Goal: Information Seeking & Learning: Find specific fact

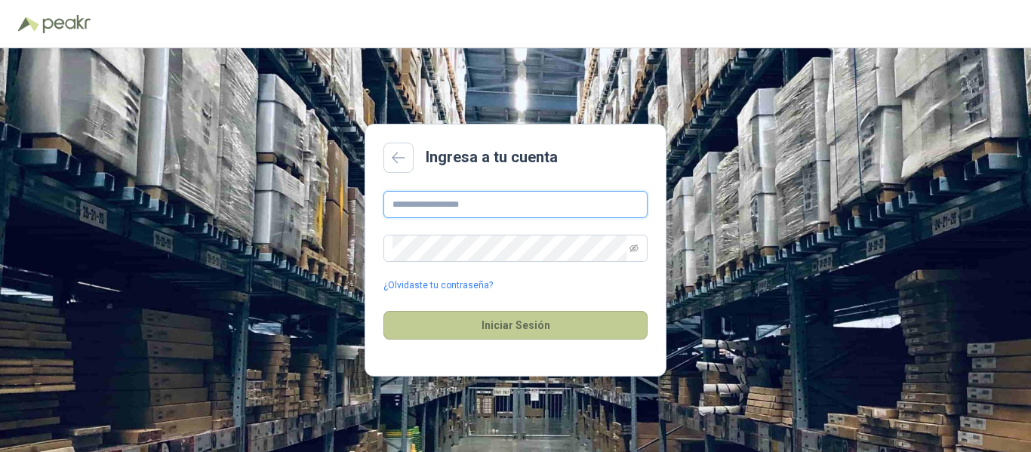
type input "**********"
click at [518, 319] on button "Iniciar Sesión" at bounding box center [516, 325] width 264 height 29
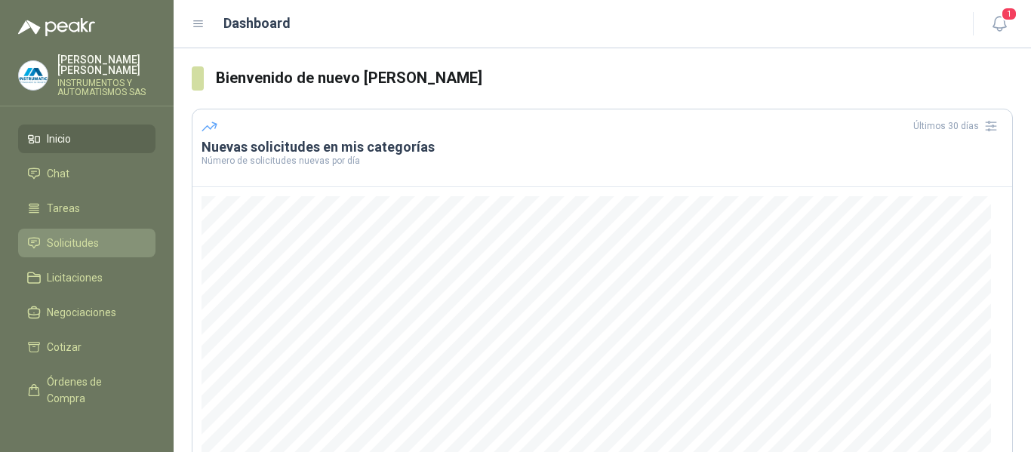
click at [86, 236] on span "Solicitudes" at bounding box center [73, 243] width 52 height 17
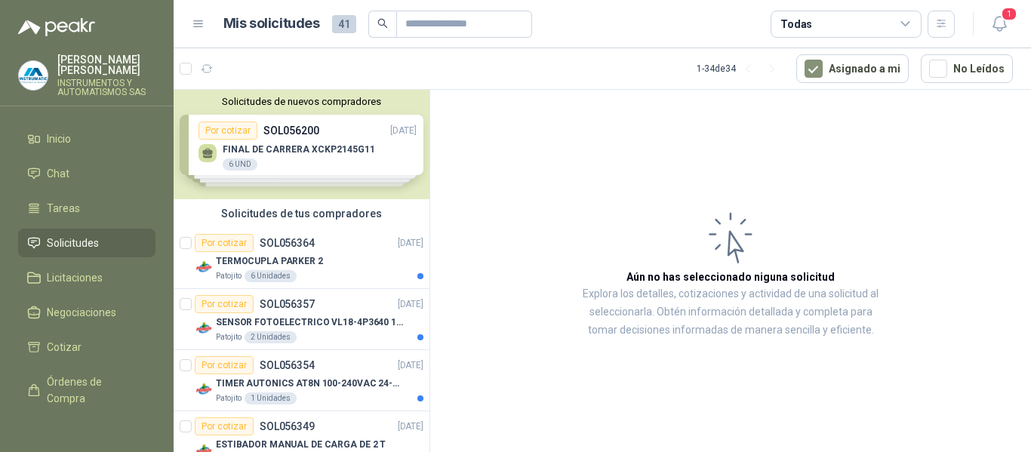
click at [297, 146] on div "Solicitudes de nuevos compradores Por cotizar SOL056200 [DATE] FINAL [PERSON_NA…" at bounding box center [302, 144] width 256 height 109
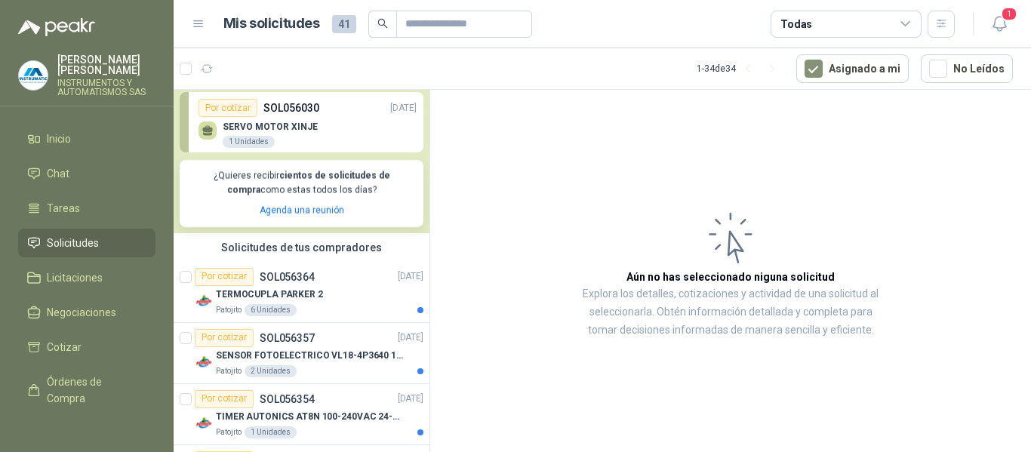
scroll to position [302, 0]
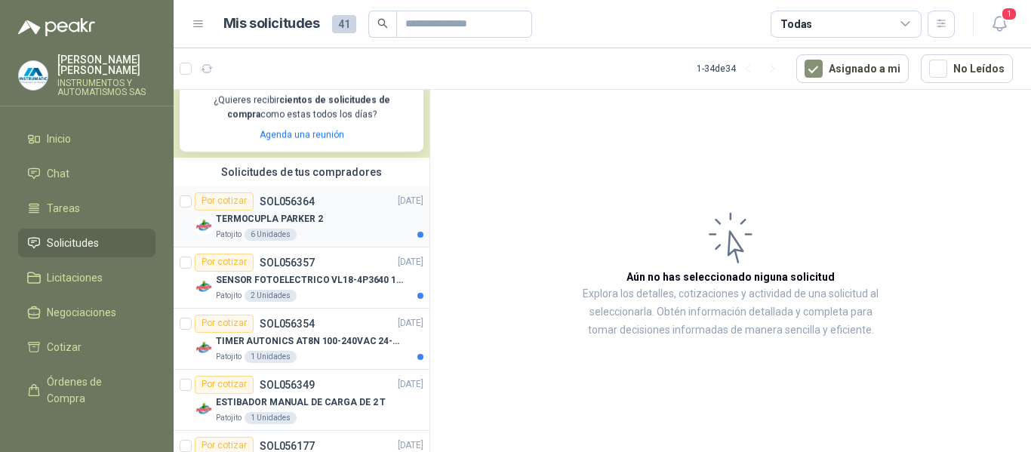
click at [288, 205] on p "SOL056364" at bounding box center [287, 201] width 55 height 11
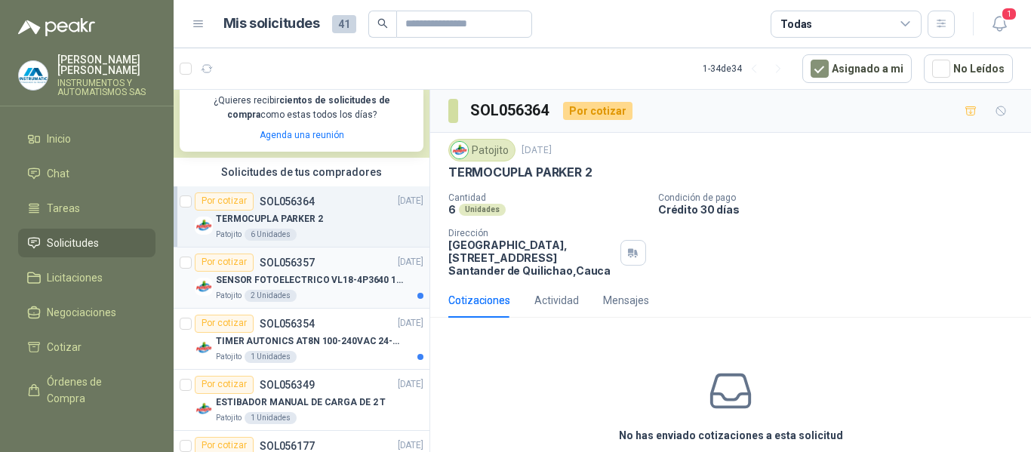
click at [298, 283] on p "SENSOR FOTOELECTRICO VL18-4P3640 10-30" at bounding box center [310, 280] width 188 height 14
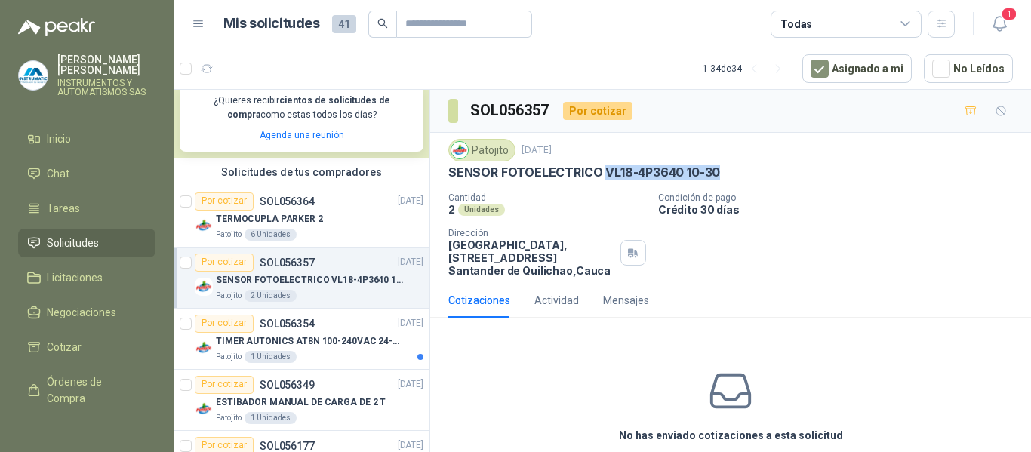
drag, startPoint x: 602, startPoint y: 173, endPoint x: 727, endPoint y: 179, distance: 125.5
click at [727, 179] on div "SENSOR FOTOELECTRICO VL18-4P3640 10-30" at bounding box center [730, 173] width 565 height 16
copy p "VL18-4P3640 10-30"
click at [805, 244] on div "Cantidad 2 Unidades Condición de pago Crédito 30 días Dirección Parque Industri…" at bounding box center [730, 235] width 565 height 85
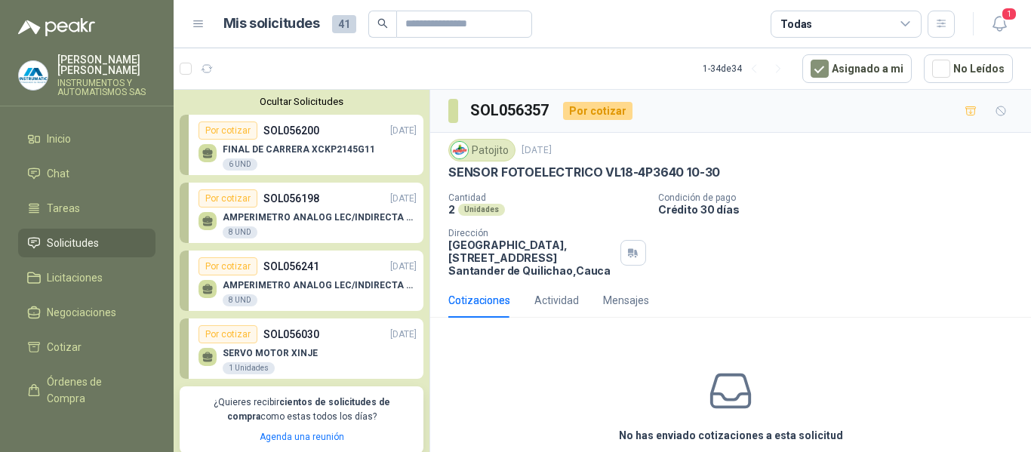
click at [77, 66] on p "[PERSON_NAME]" at bounding box center [106, 64] width 98 height 21
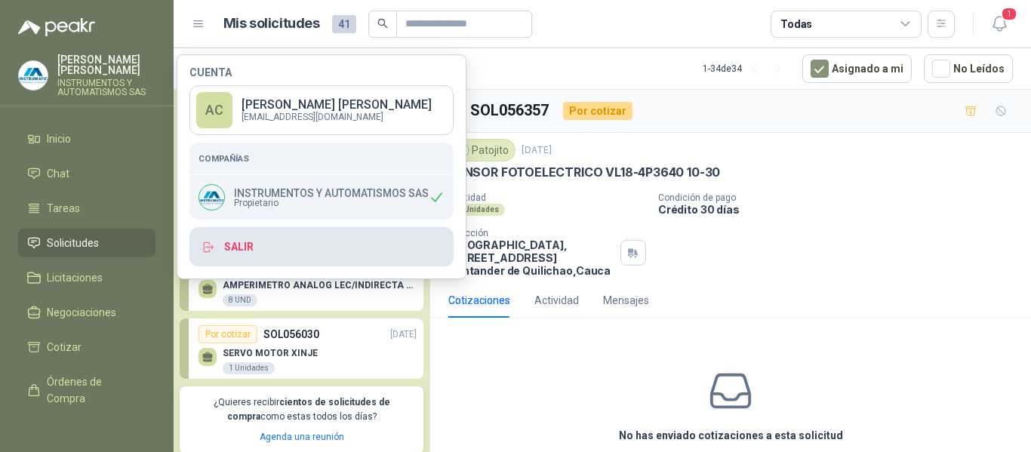
click at [244, 245] on button "Salir" at bounding box center [321, 246] width 264 height 39
